Goal: Transaction & Acquisition: Purchase product/service

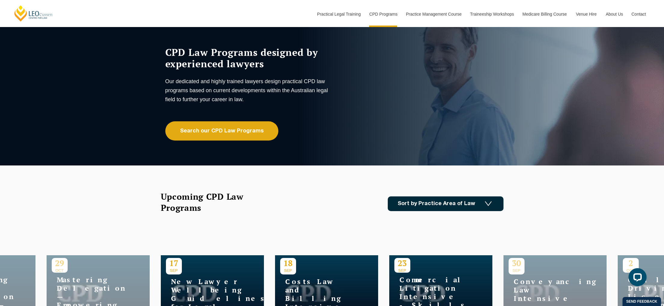
scroll to position [56, 0]
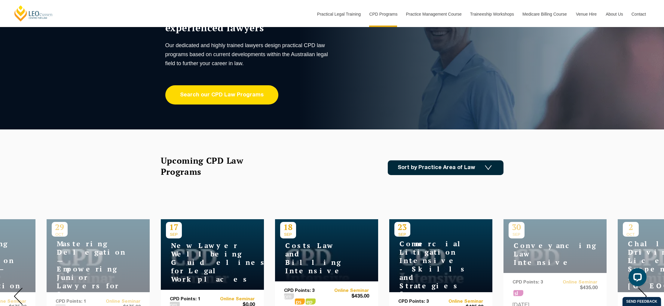
click at [237, 98] on link "Search our CPD Law Programs" at bounding box center [221, 94] width 113 height 19
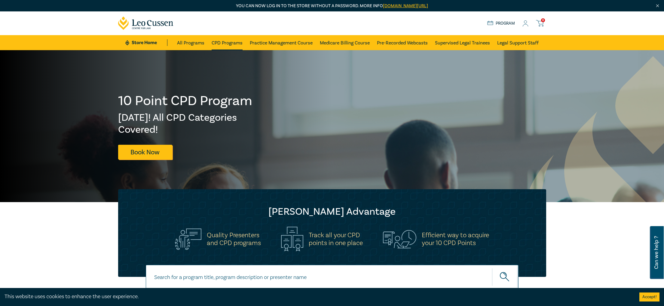
click at [226, 44] on link "CPD Programs" at bounding box center [227, 42] width 31 height 15
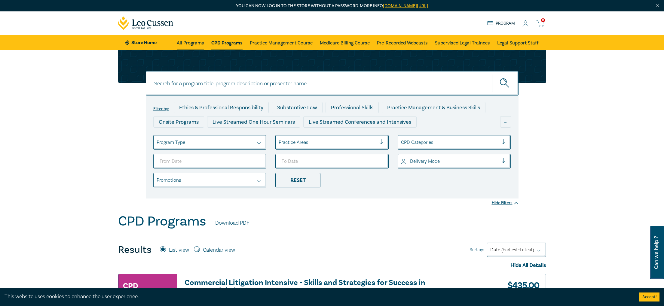
click at [190, 43] on link "All Programs" at bounding box center [190, 42] width 27 height 15
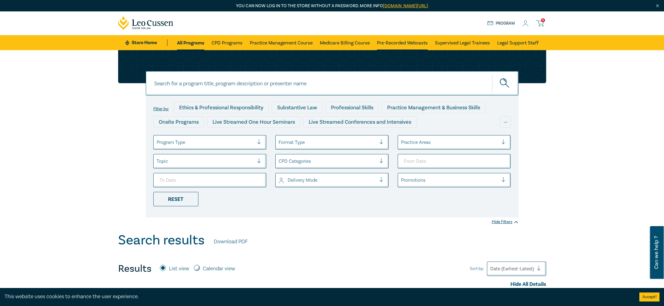
click at [418, 45] on link "Pre-Recorded Webcasts" at bounding box center [402, 42] width 51 height 15
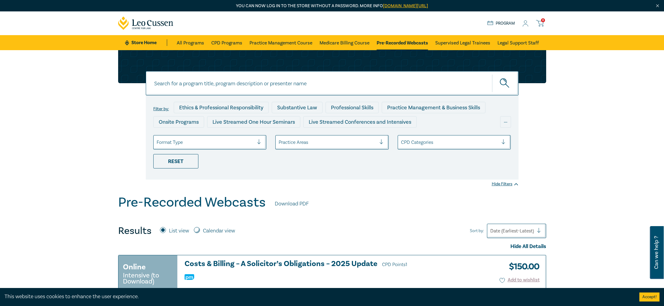
click at [525, 24] on icon at bounding box center [525, 25] width 5 height 2
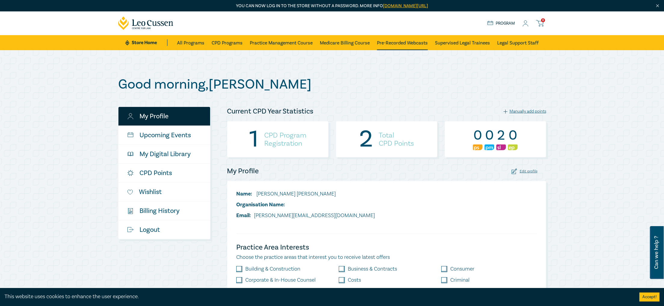
click at [390, 45] on link "Pre-Recorded Webcasts" at bounding box center [402, 42] width 51 height 15
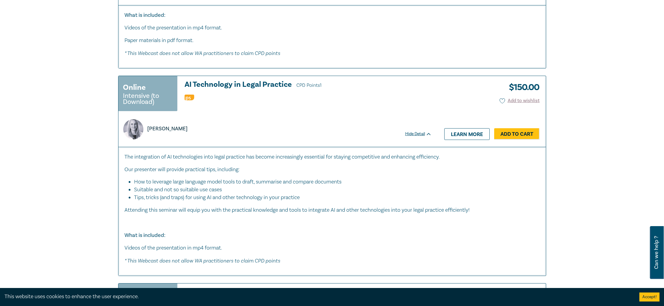
scroll to position [1273, 0]
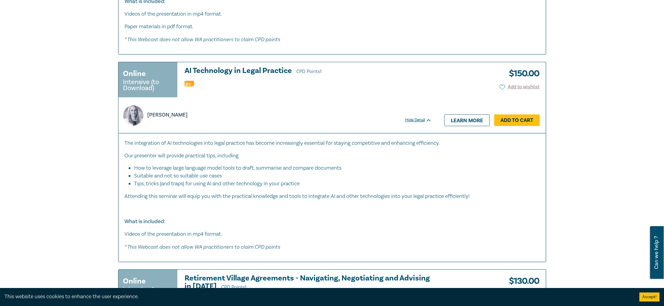
click at [505, 121] on link "Add to Cart" at bounding box center [516, 120] width 45 height 11
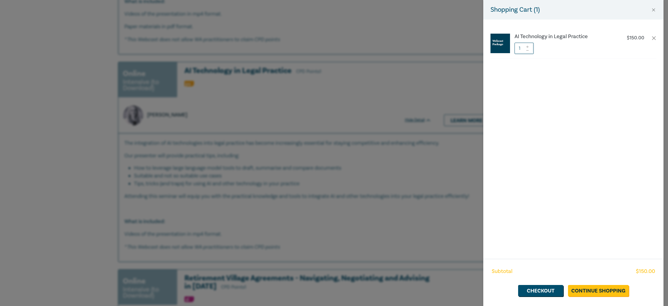
click at [652, 13] on div "Shopping Cart ( 1 )" at bounding box center [574, 10] width 180 height 20
drag, startPoint x: 655, startPoint y: 9, endPoint x: 645, endPoint y: 17, distance: 13.0
click at [655, 9] on button "Close" at bounding box center [653, 9] width 5 height 5
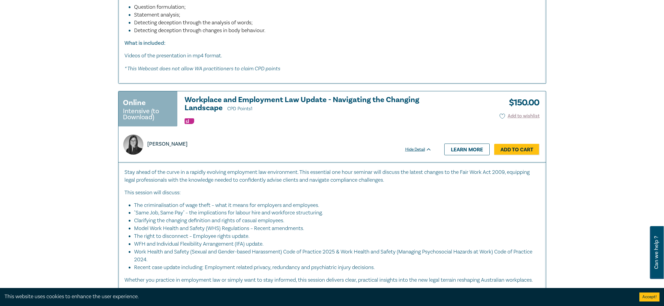
scroll to position [2416, 0]
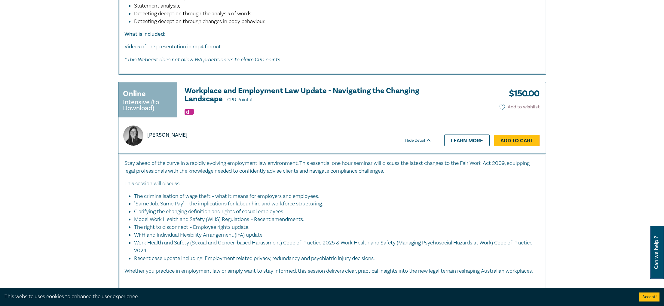
click at [509, 146] on link "Add to Cart" at bounding box center [516, 140] width 45 height 11
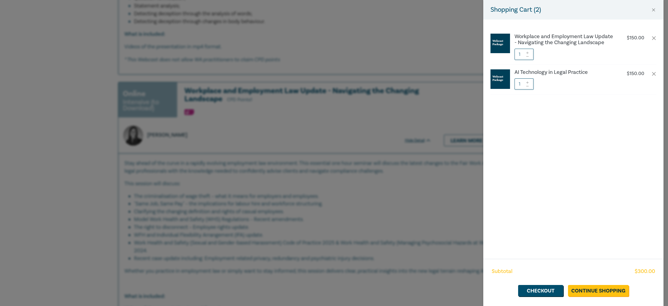
click at [390, 197] on div "Shopping Cart ( 2 ) Workplace and Employment Law Update - Navigating the Changi…" at bounding box center [334, 153] width 668 height 306
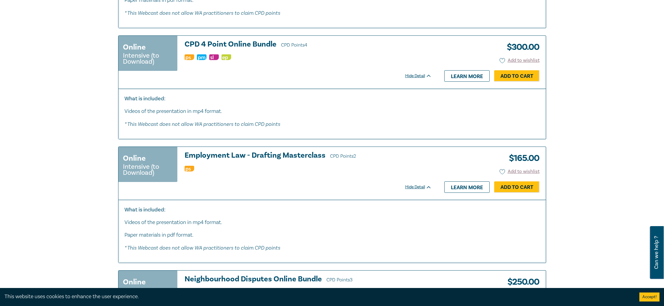
scroll to position [2988, 0]
click at [466, 82] on link "Learn more" at bounding box center [466, 76] width 45 height 11
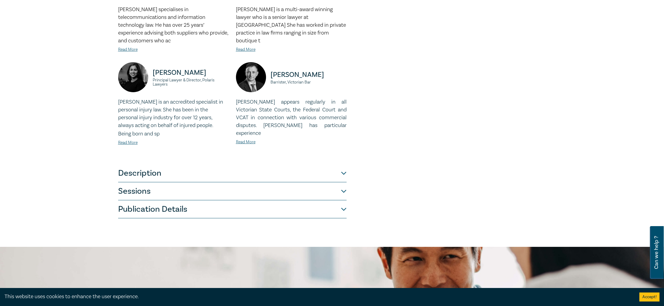
scroll to position [322, 0]
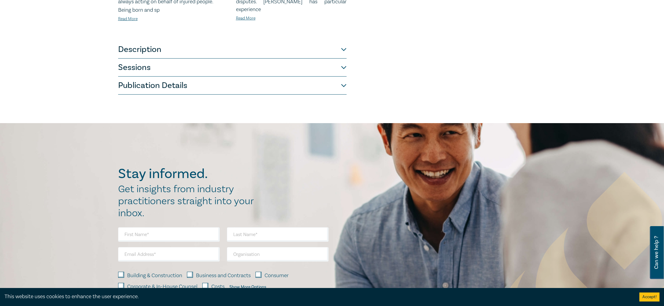
click at [259, 59] on button "Sessions" at bounding box center [232, 68] width 228 height 18
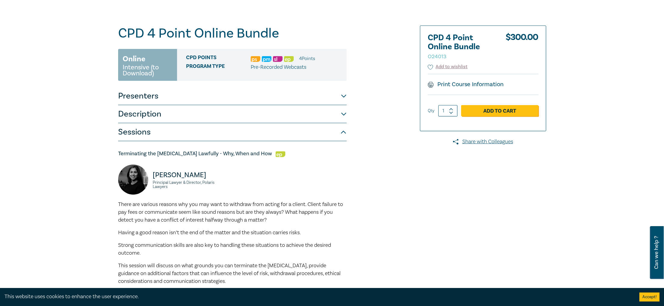
scroll to position [0, 0]
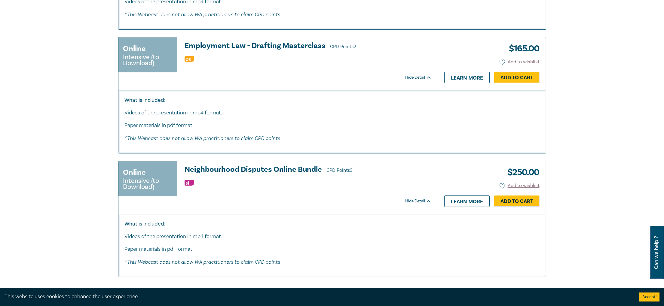
scroll to position [3196, 0]
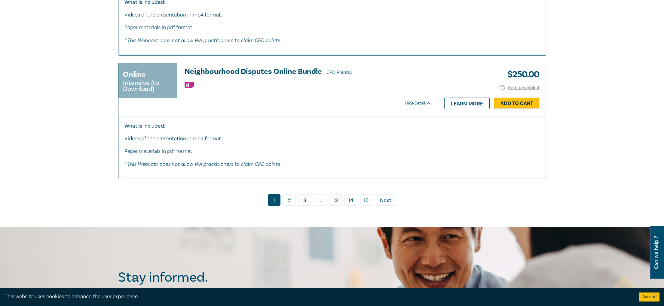
click at [291, 205] on link "2" at bounding box center [289, 199] width 13 height 11
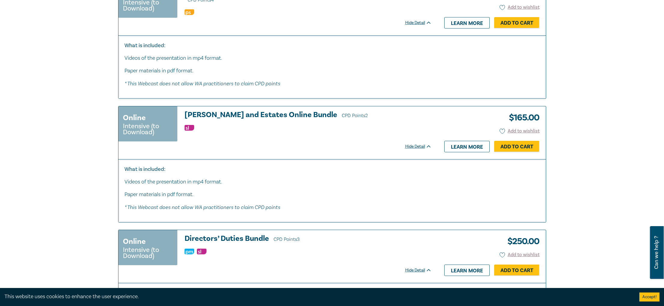
scroll to position [1341, 0]
